Goal: Information Seeking & Learning: Check status

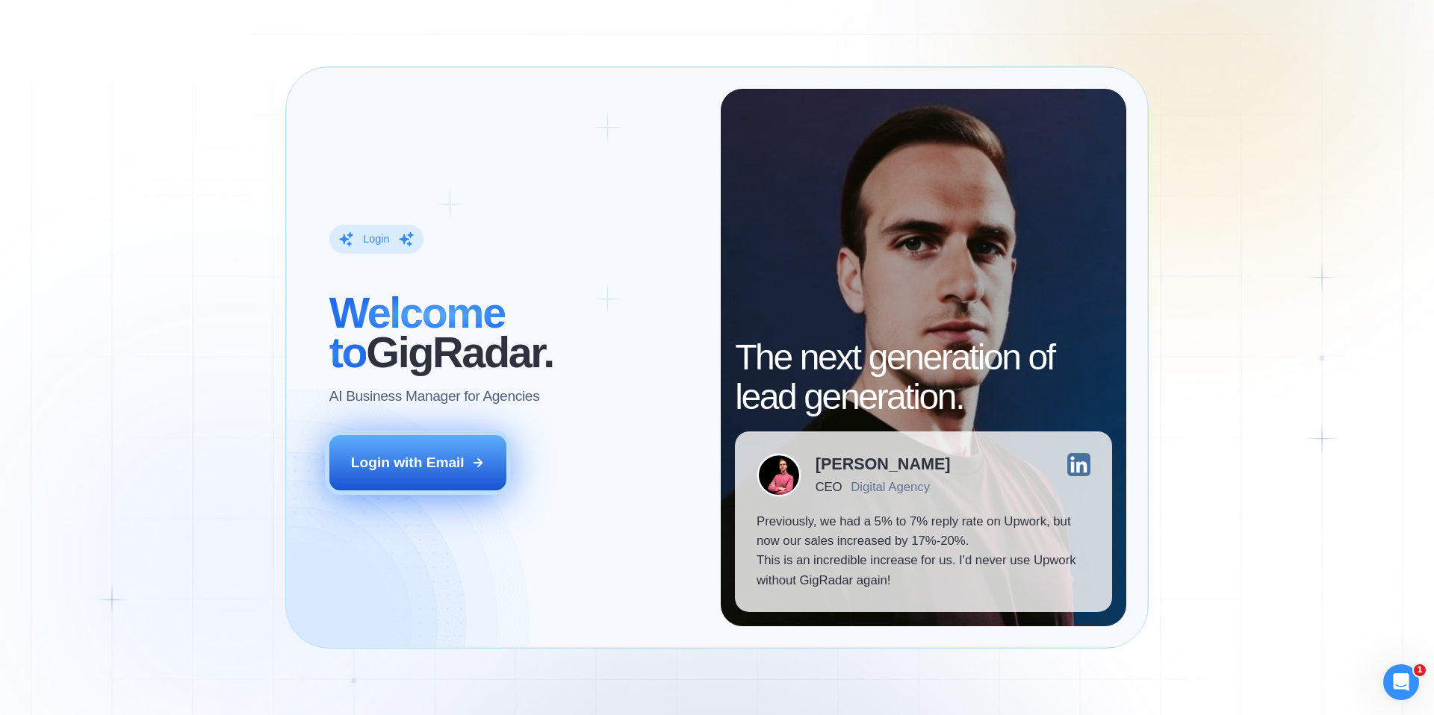
click at [427, 450] on button "Login with Email" at bounding box center [418, 462] width 178 height 55
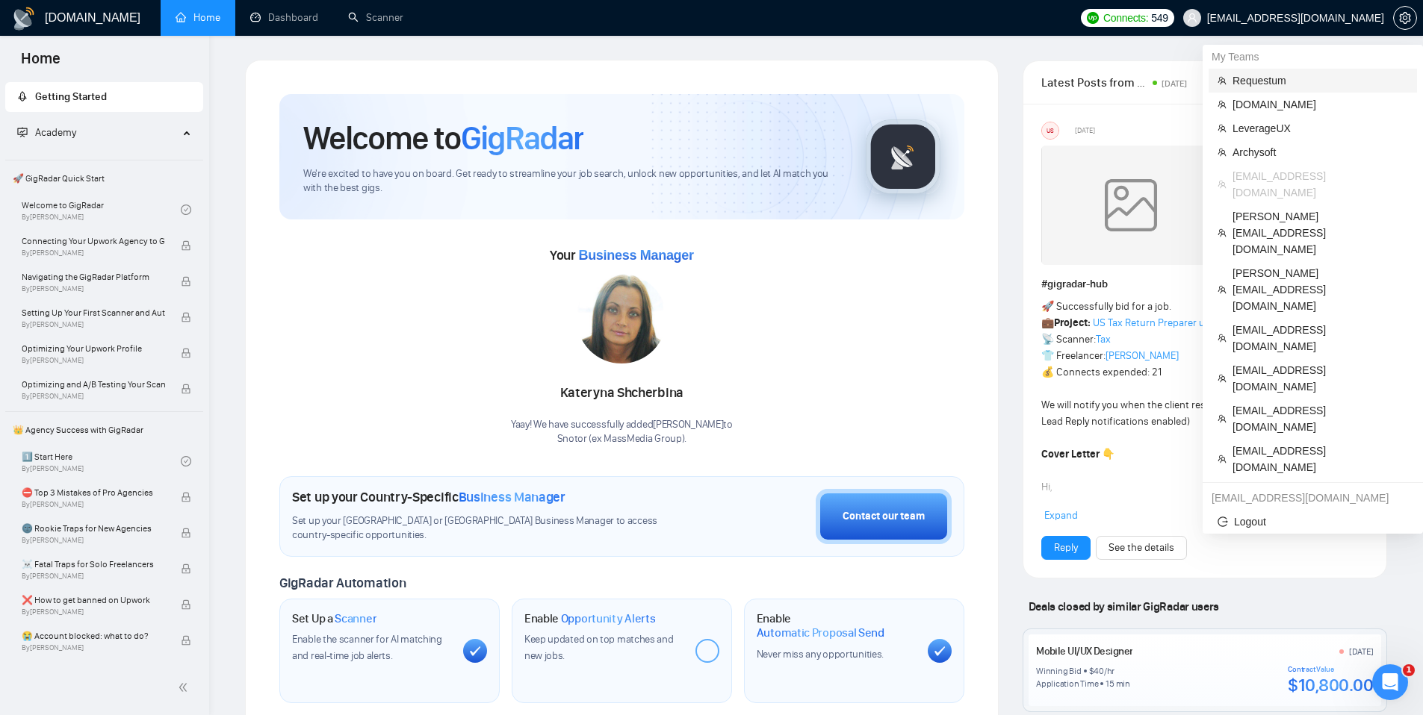
click at [1280, 73] on span "Requestum" at bounding box center [1320, 80] width 176 height 16
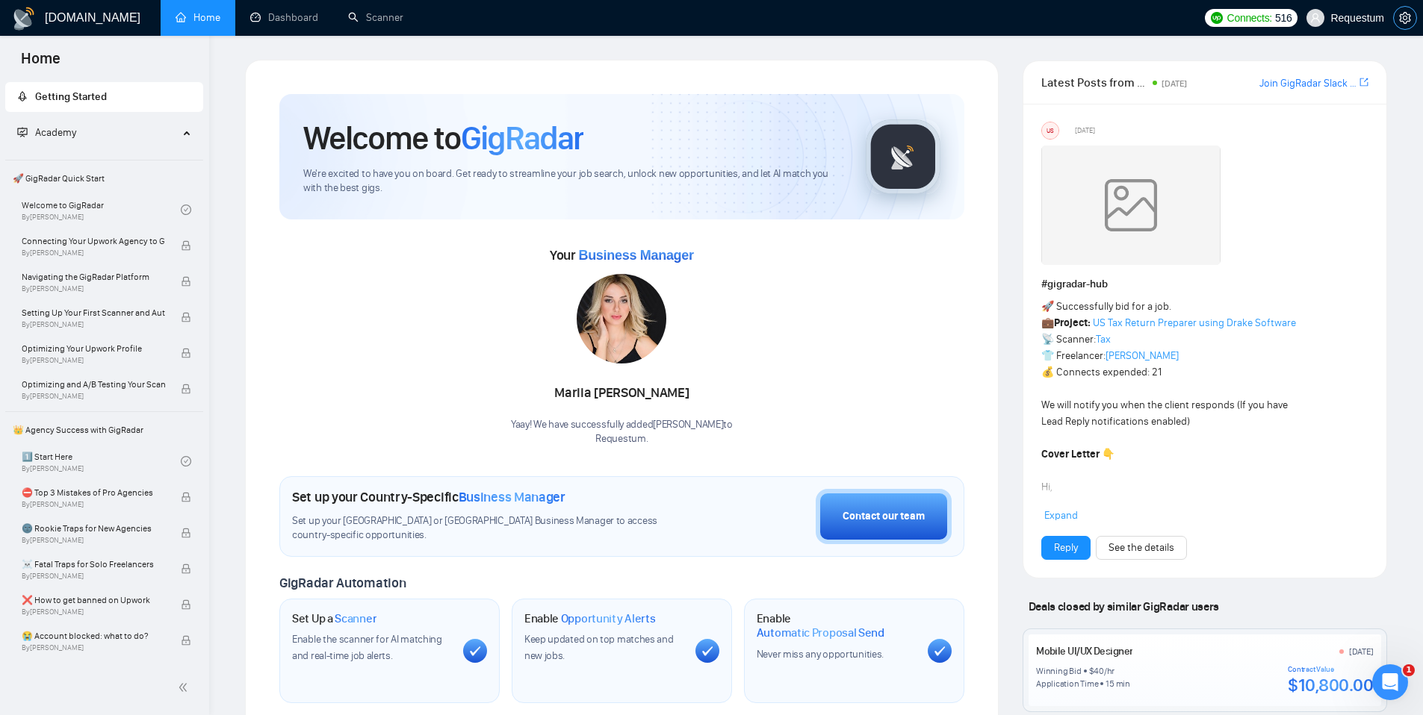
click at [1407, 21] on icon "setting" at bounding box center [1404, 18] width 11 height 12
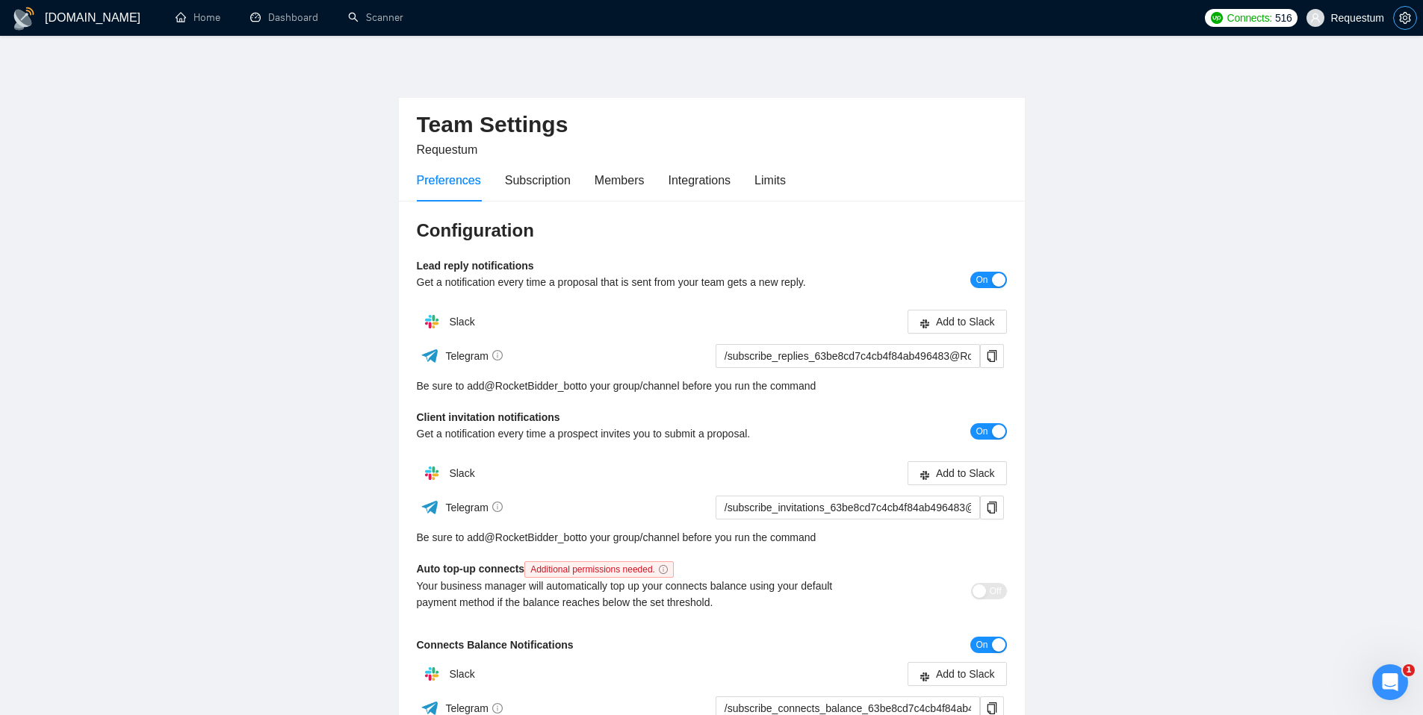
scroll to position [11, 0]
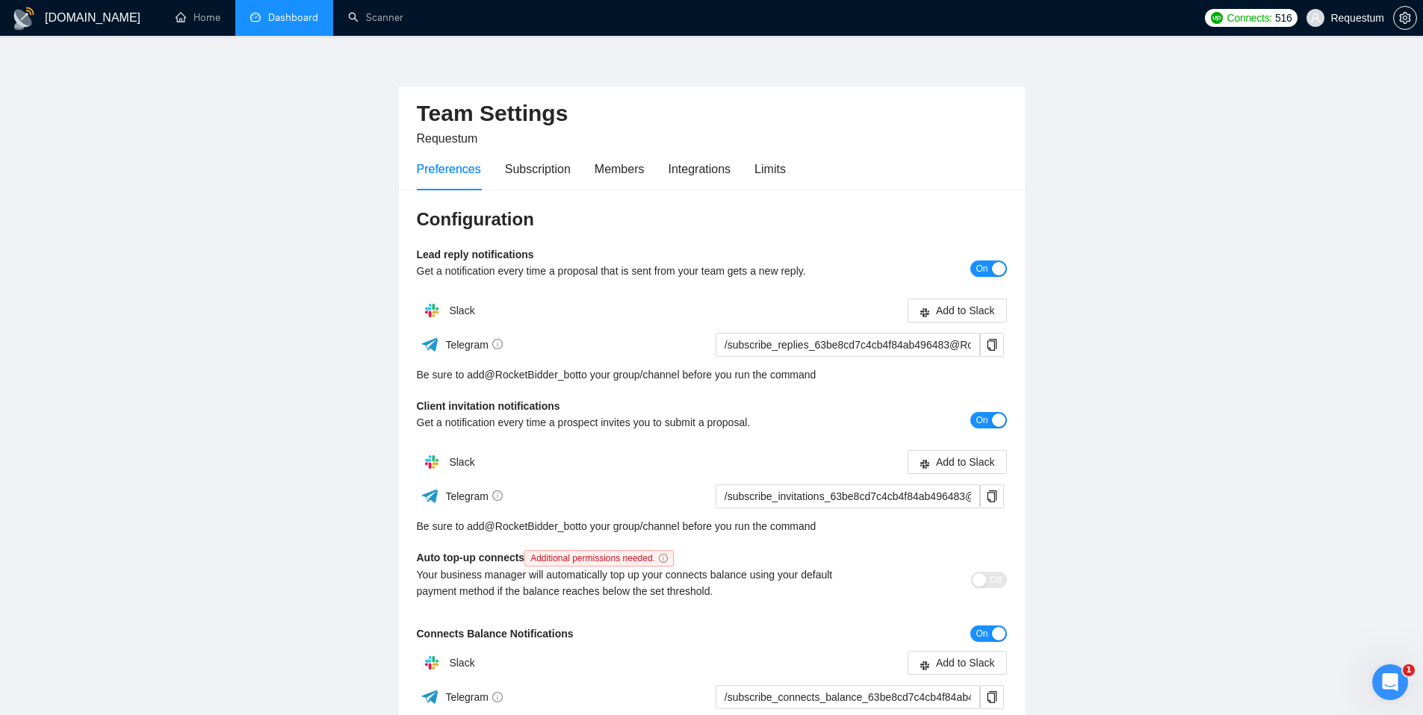
click at [283, 21] on link "Dashboard" at bounding box center [284, 17] width 68 height 13
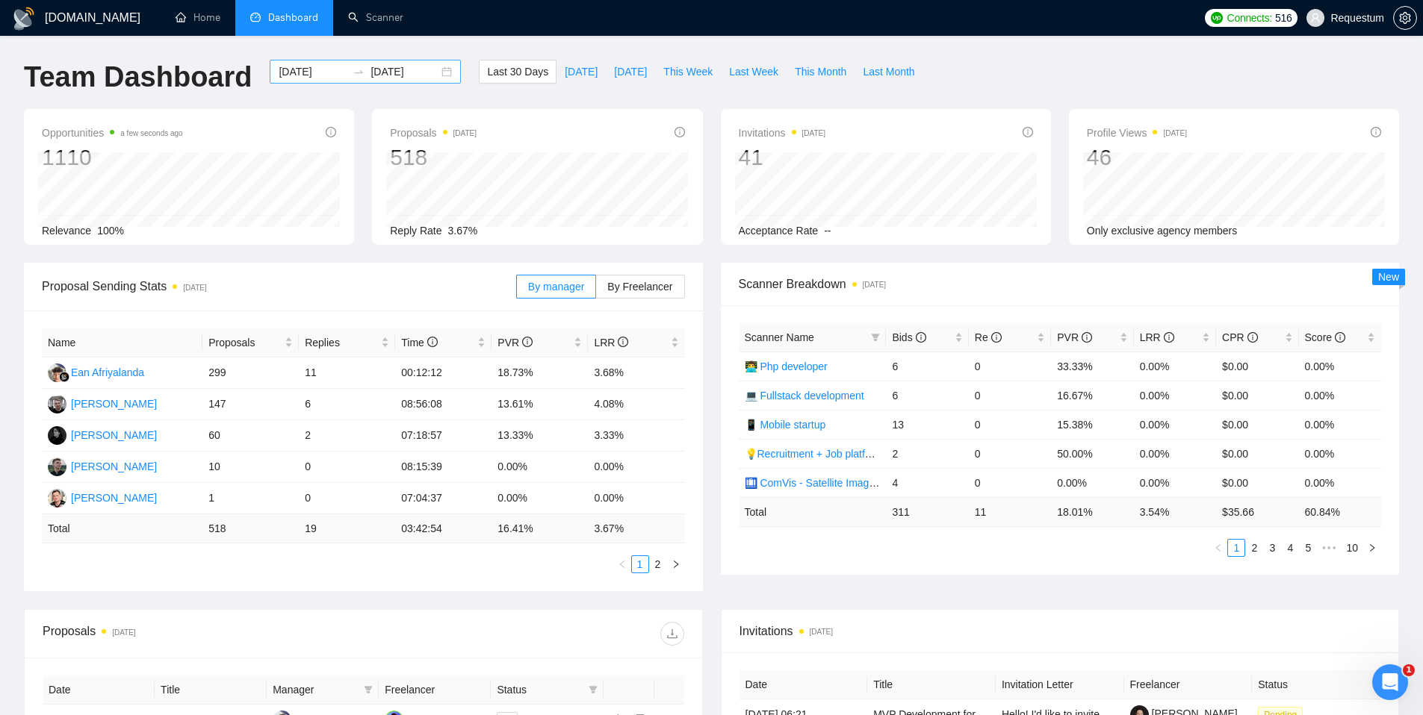
click at [306, 68] on input "[DATE]" at bounding box center [313, 71] width 68 height 16
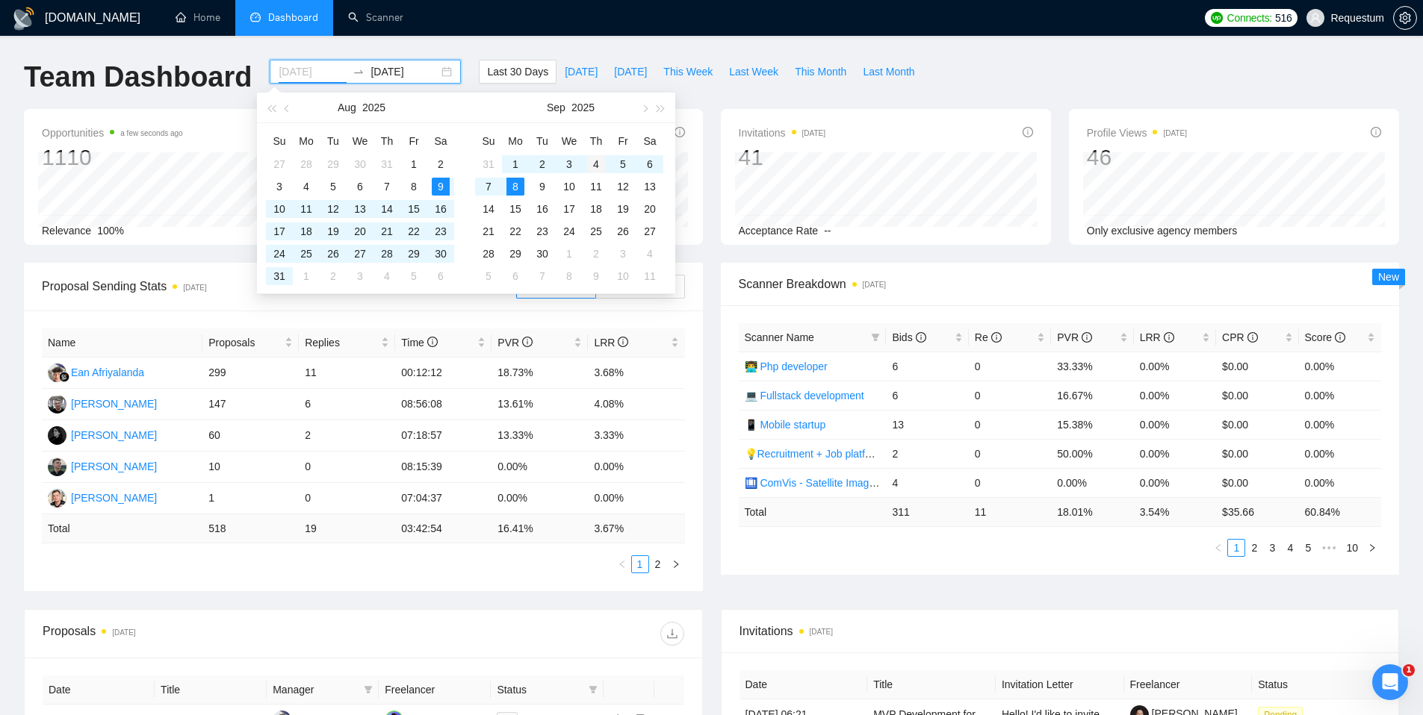
type input "[DATE]"
click at [597, 167] on div "4" at bounding box center [596, 164] width 18 height 18
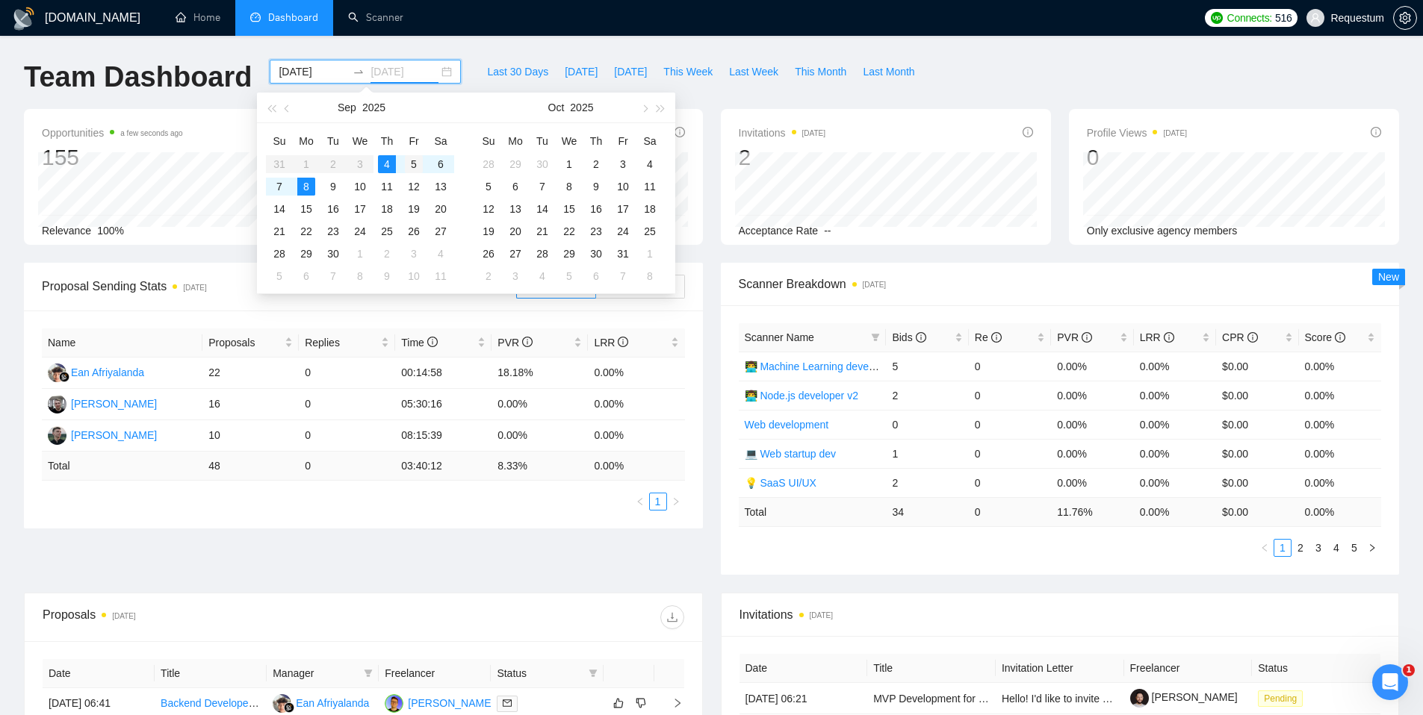
type input "[DATE]"
click at [416, 163] on div "5" at bounding box center [414, 164] width 18 height 18
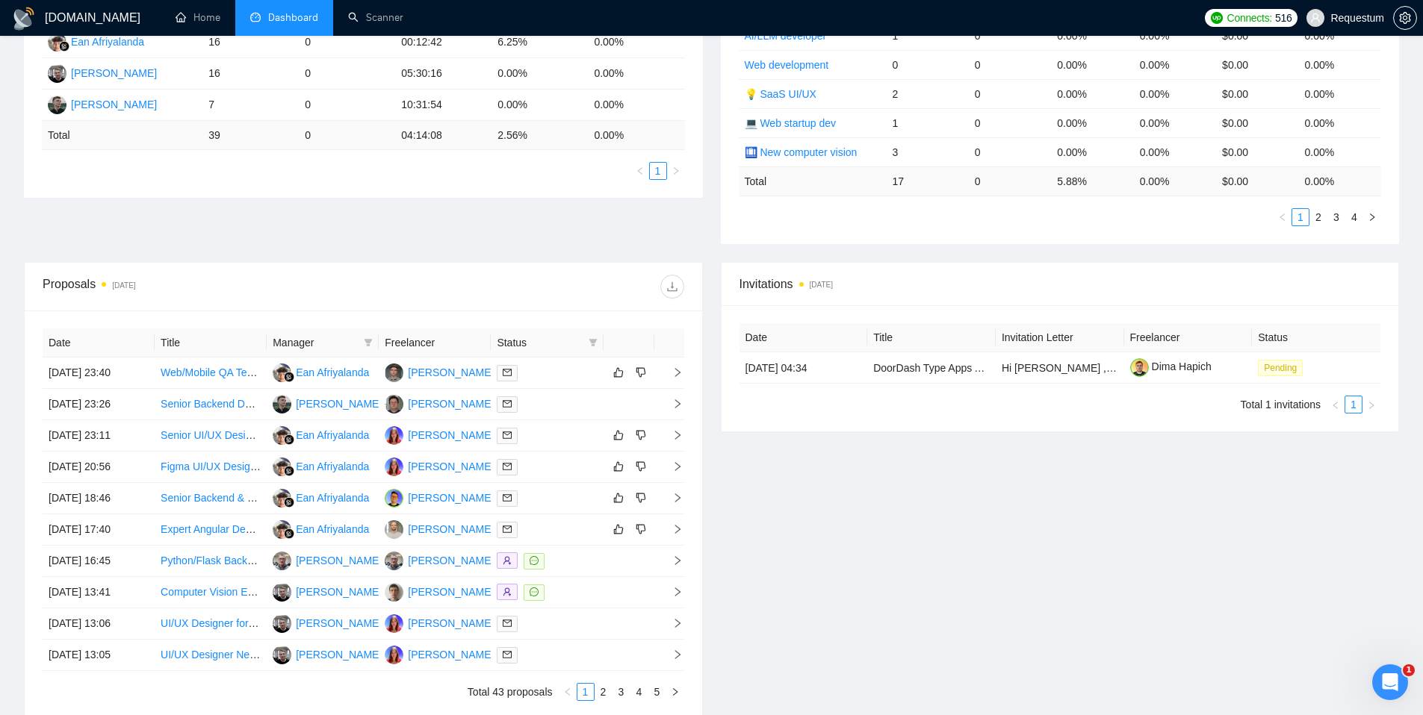
scroll to position [332, 0]
click at [367, 337] on icon "filter" at bounding box center [368, 341] width 9 height 9
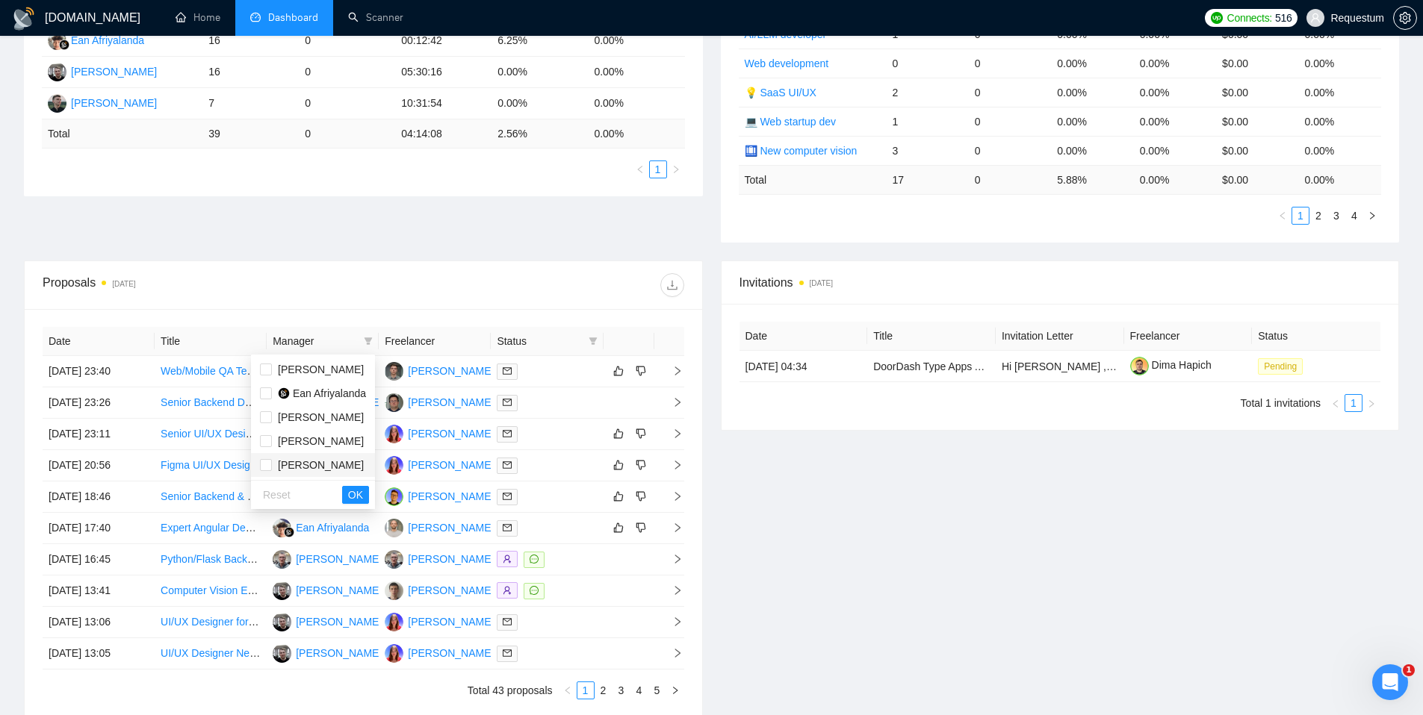
click at [315, 466] on span "[PERSON_NAME]" at bounding box center [321, 465] width 86 height 12
checkbox input "true"
click at [292, 365] on span "[PERSON_NAME]" at bounding box center [321, 370] width 86 height 12
checkbox input "true"
click at [361, 500] on span "OK" at bounding box center [355, 495] width 15 height 16
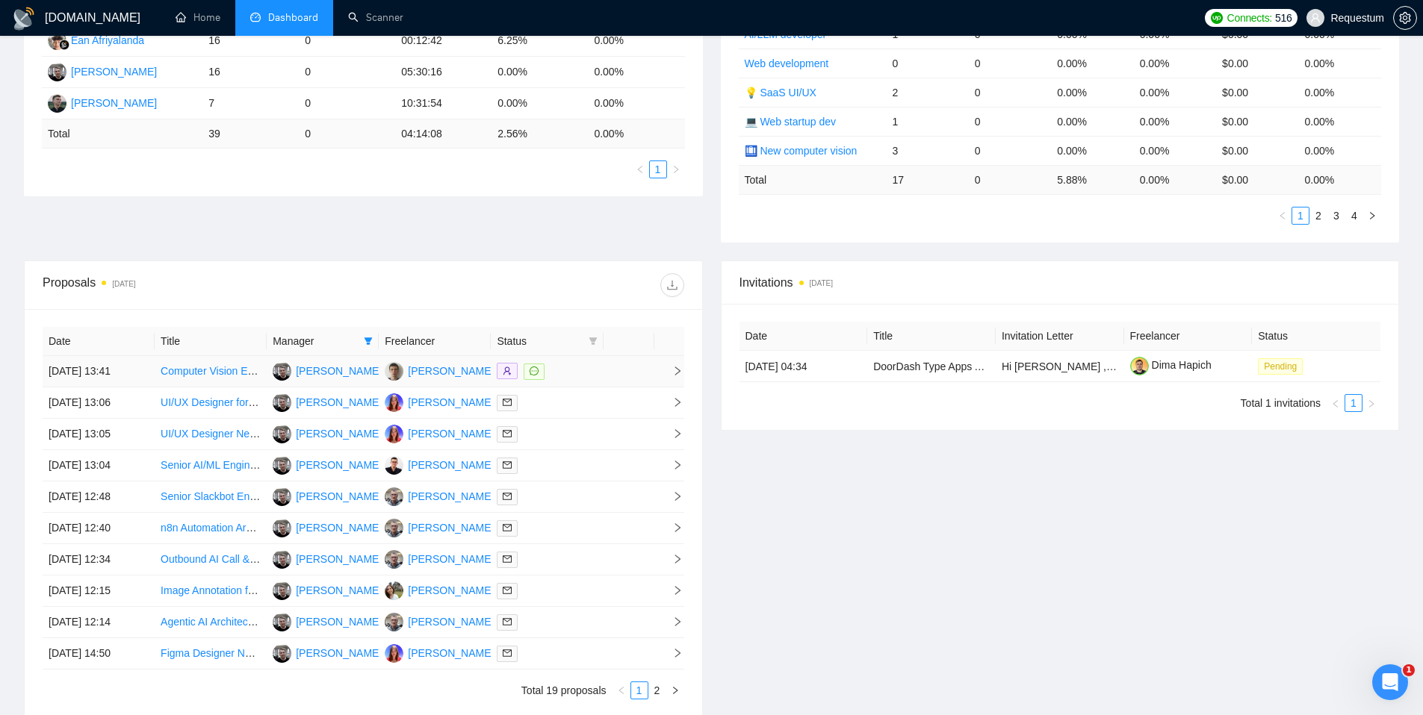
click at [577, 376] on div at bounding box center [547, 371] width 100 height 17
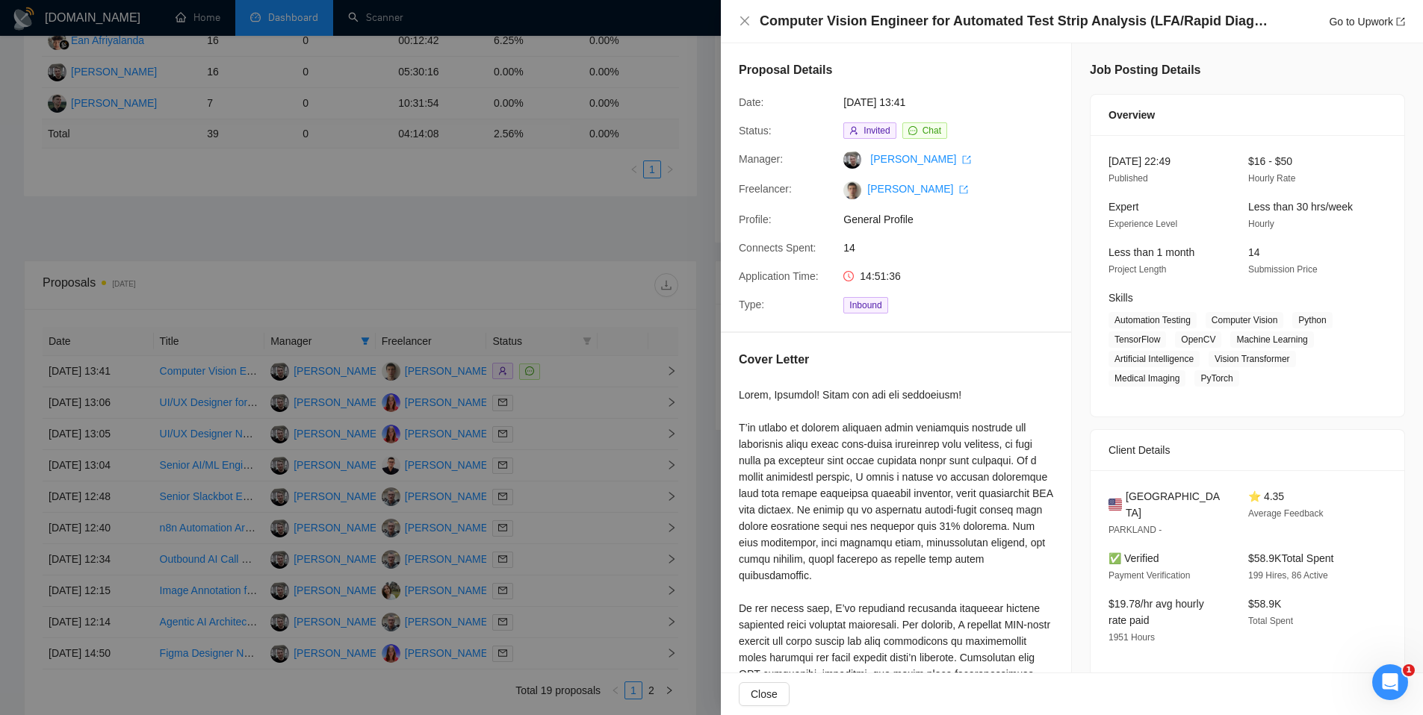
click at [576, 377] on div at bounding box center [711, 357] width 1423 height 715
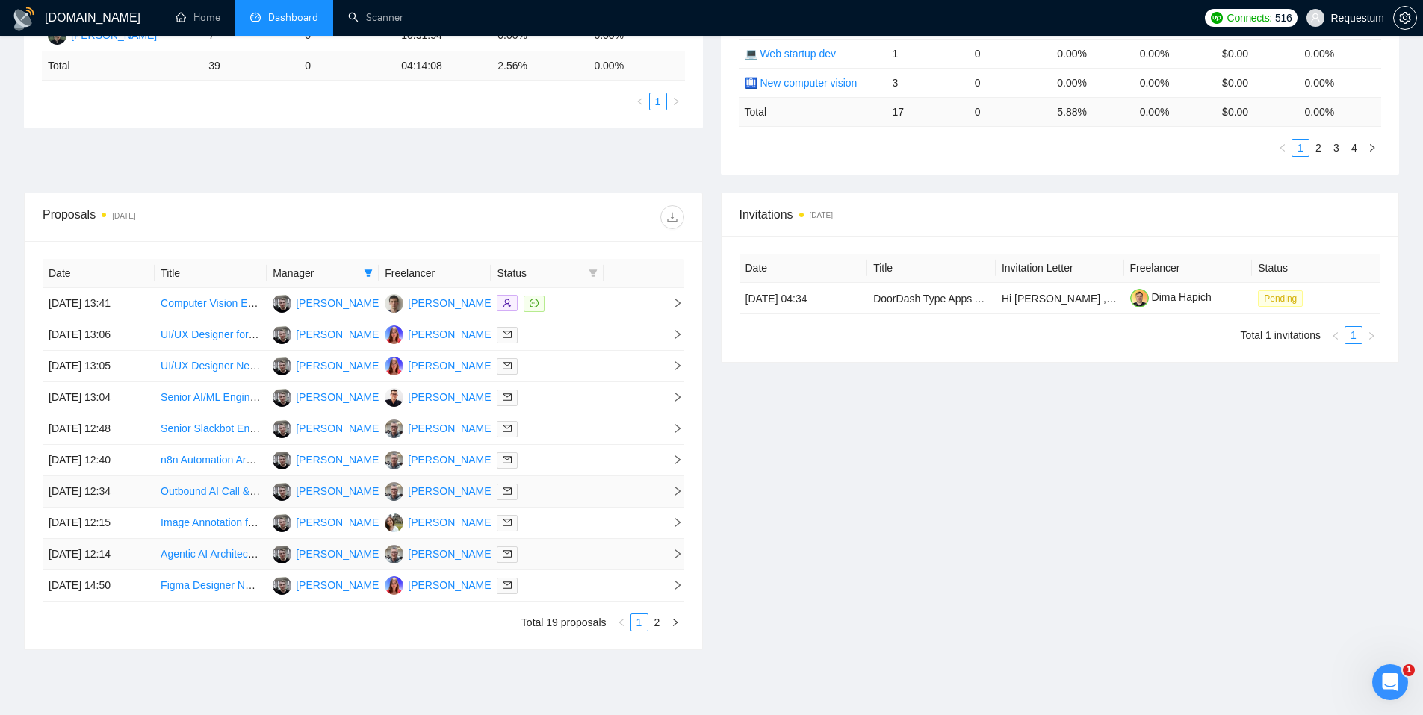
scroll to position [468, 0]
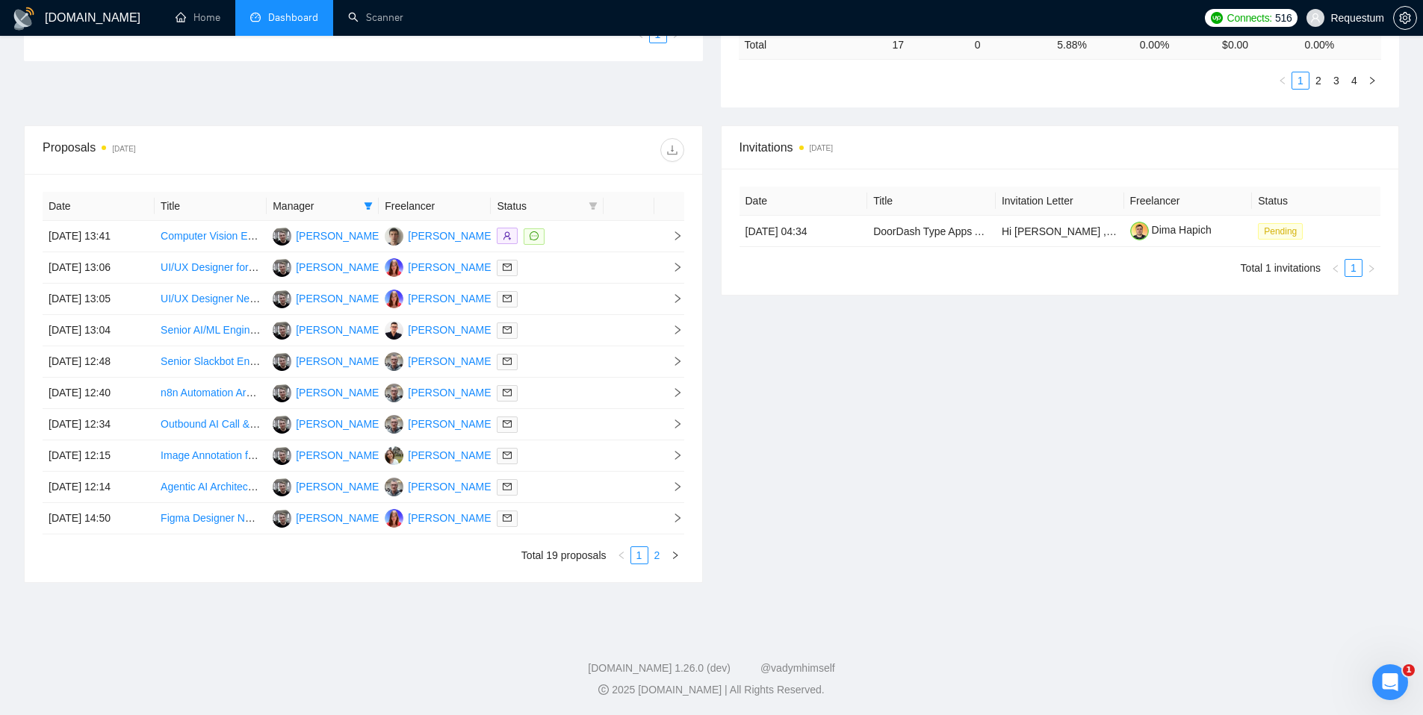
click at [657, 559] on link "2" at bounding box center [657, 555] width 16 height 16
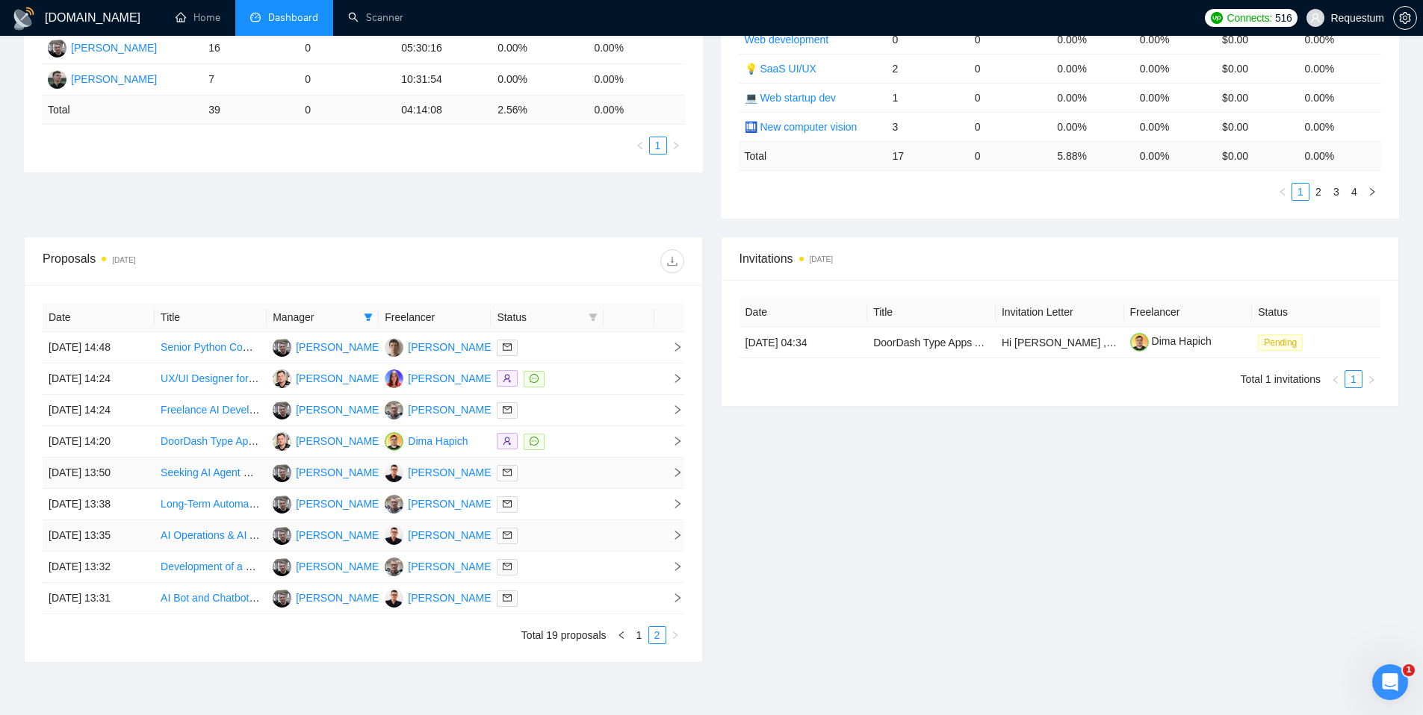
scroll to position [355, 0]
